Goal: Check status: Check status

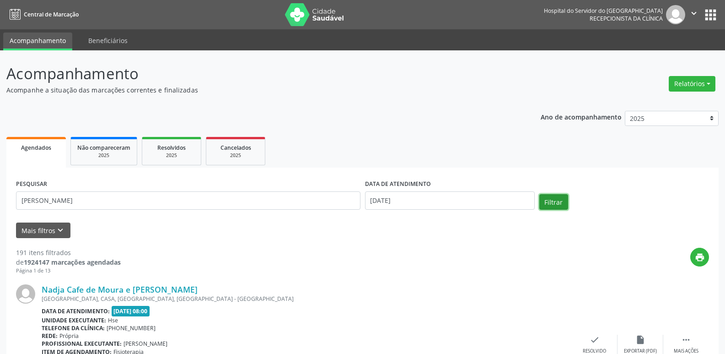
click at [560, 202] on button "Filtrar" at bounding box center [553, 202] width 29 height 16
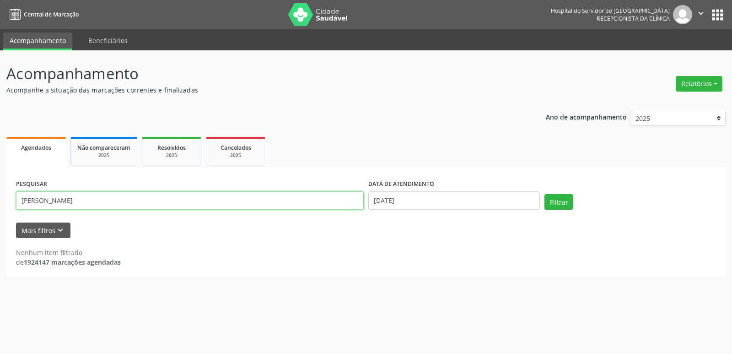
click at [47, 200] on input "[PERSON_NAME]" at bounding box center [190, 200] width 348 height 18
type input "[PERSON_NAME]"
click at [553, 199] on button "Filtrar" at bounding box center [558, 202] width 29 height 16
drag, startPoint x: 430, startPoint y: 212, endPoint x: 355, endPoint y: 209, distance: 75.1
click at [355, 204] on div "PESQUISAR [PERSON_NAME] DATA DE ATENDIMENTO [DATE] Filtrar" at bounding box center [366, 196] width 704 height 39
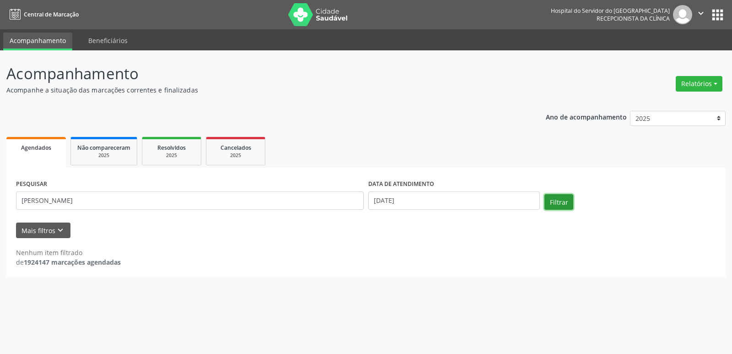
click at [559, 205] on button "Filtrar" at bounding box center [558, 202] width 29 height 16
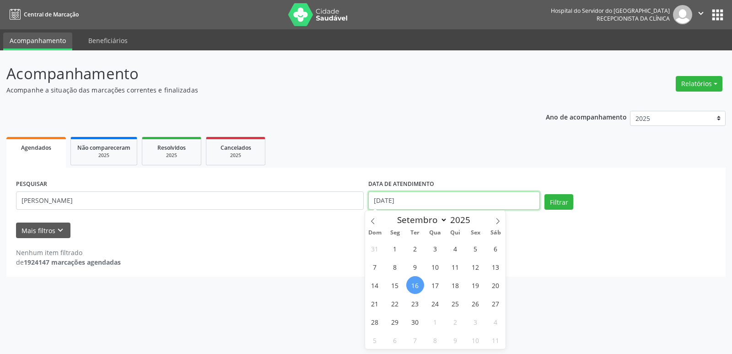
click at [462, 203] on input "[DATE]" at bounding box center [454, 200] width 172 height 18
drag, startPoint x: 439, startPoint y: 205, endPoint x: 363, endPoint y: 199, distance: 76.2
click at [363, 199] on div "PESQUISAR [PERSON_NAME] DATA DE ATENDIMENTO [DATE] Filtrar" at bounding box center [366, 196] width 704 height 39
click at [555, 201] on button "Filtrar" at bounding box center [558, 202] width 29 height 16
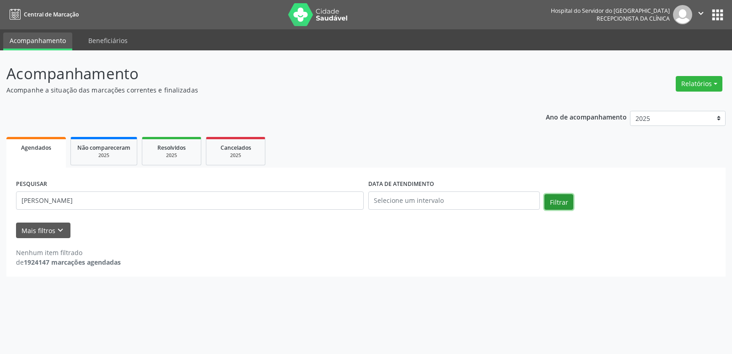
click at [560, 204] on button "Filtrar" at bounding box center [558, 202] width 29 height 16
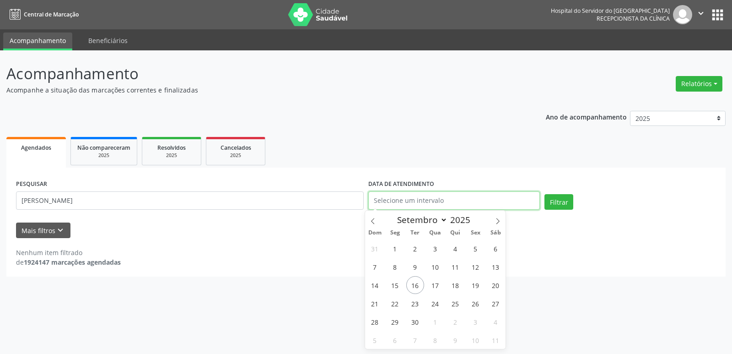
click at [454, 204] on input "text" at bounding box center [454, 200] width 172 height 18
click at [414, 285] on span "16" at bounding box center [415, 285] width 18 height 18
type input "[DATE]"
click at [414, 285] on span "16" at bounding box center [415, 285] width 18 height 18
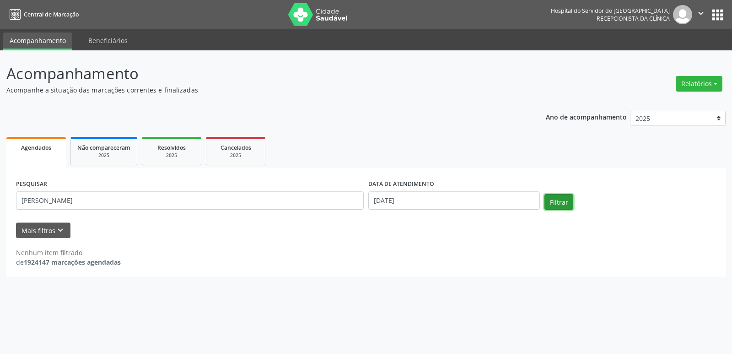
click at [549, 204] on button "Filtrar" at bounding box center [558, 202] width 29 height 16
click at [148, 196] on input "[PERSON_NAME]" at bounding box center [190, 200] width 348 height 18
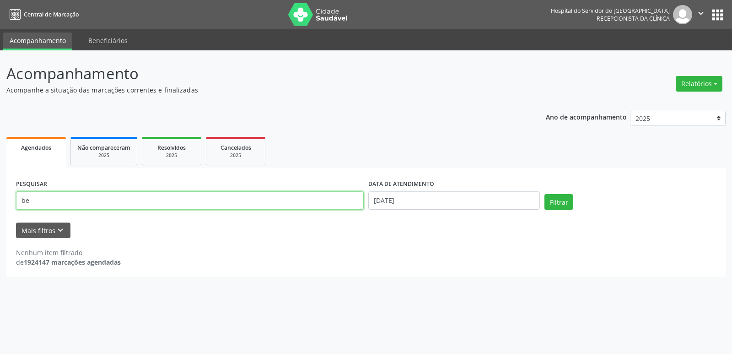
type input "b"
type input "03812684462"
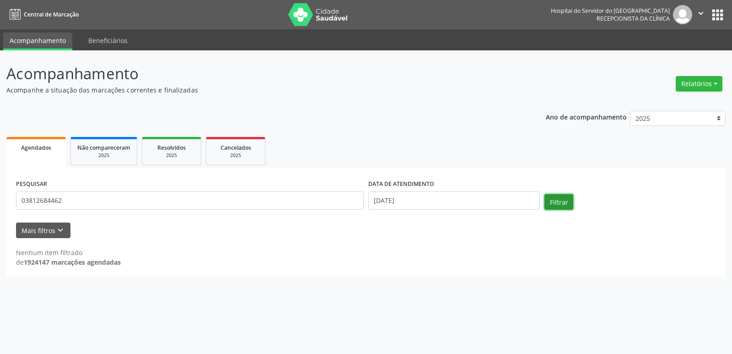
click at [557, 201] on button "Filtrar" at bounding box center [558, 202] width 29 height 16
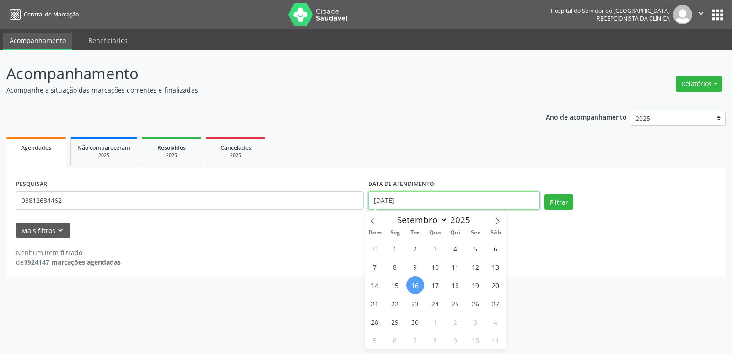
drag, startPoint x: 394, startPoint y: 204, endPoint x: 333, endPoint y: 200, distance: 61.4
click at [333, 200] on div "PESQUISAR 03812684462 DATA DE ATENDIMENTO [DATE] Filtrar" at bounding box center [366, 196] width 704 height 39
click at [556, 201] on button "Filtrar" at bounding box center [558, 202] width 29 height 16
